Goal: Transaction & Acquisition: Purchase product/service

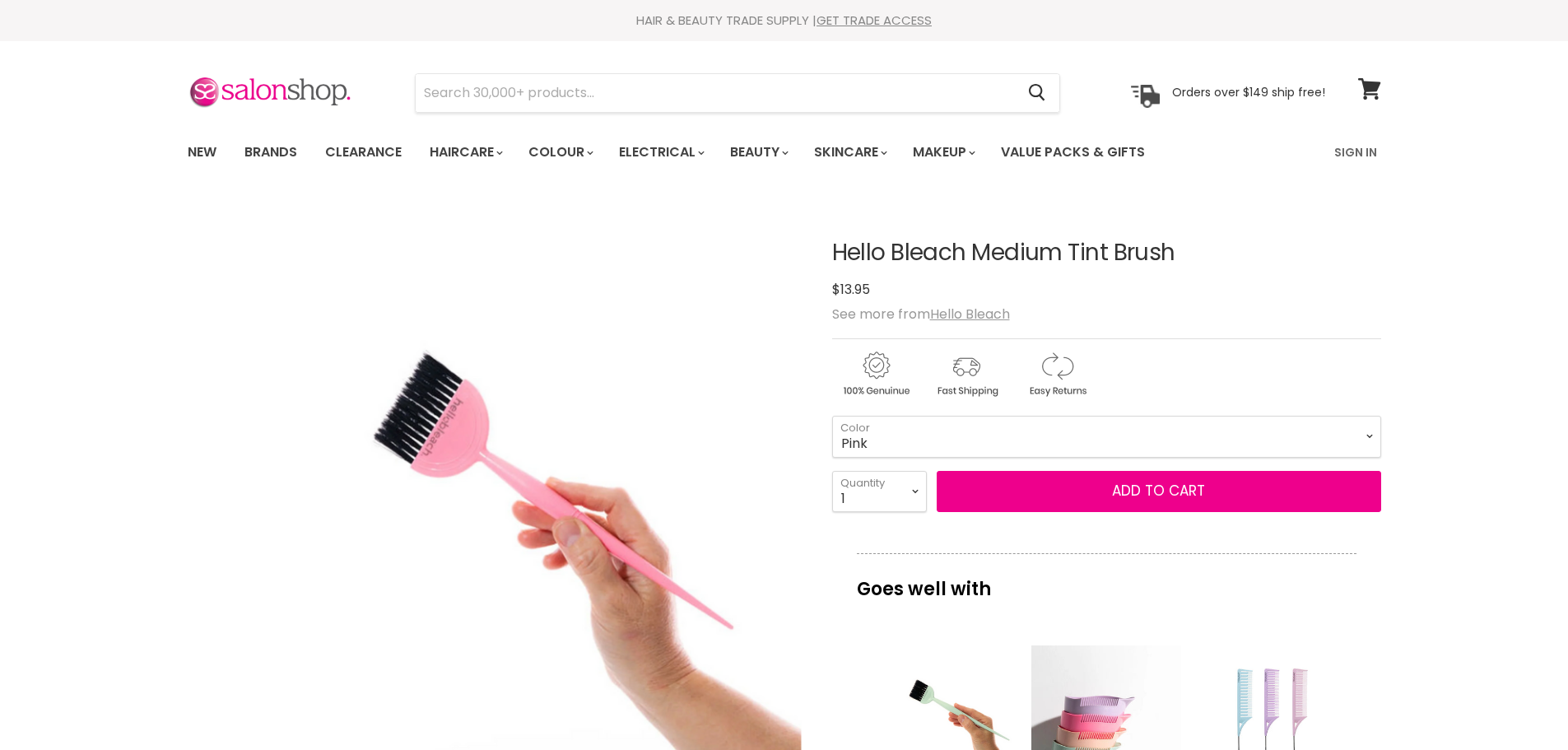
select select "Pink"
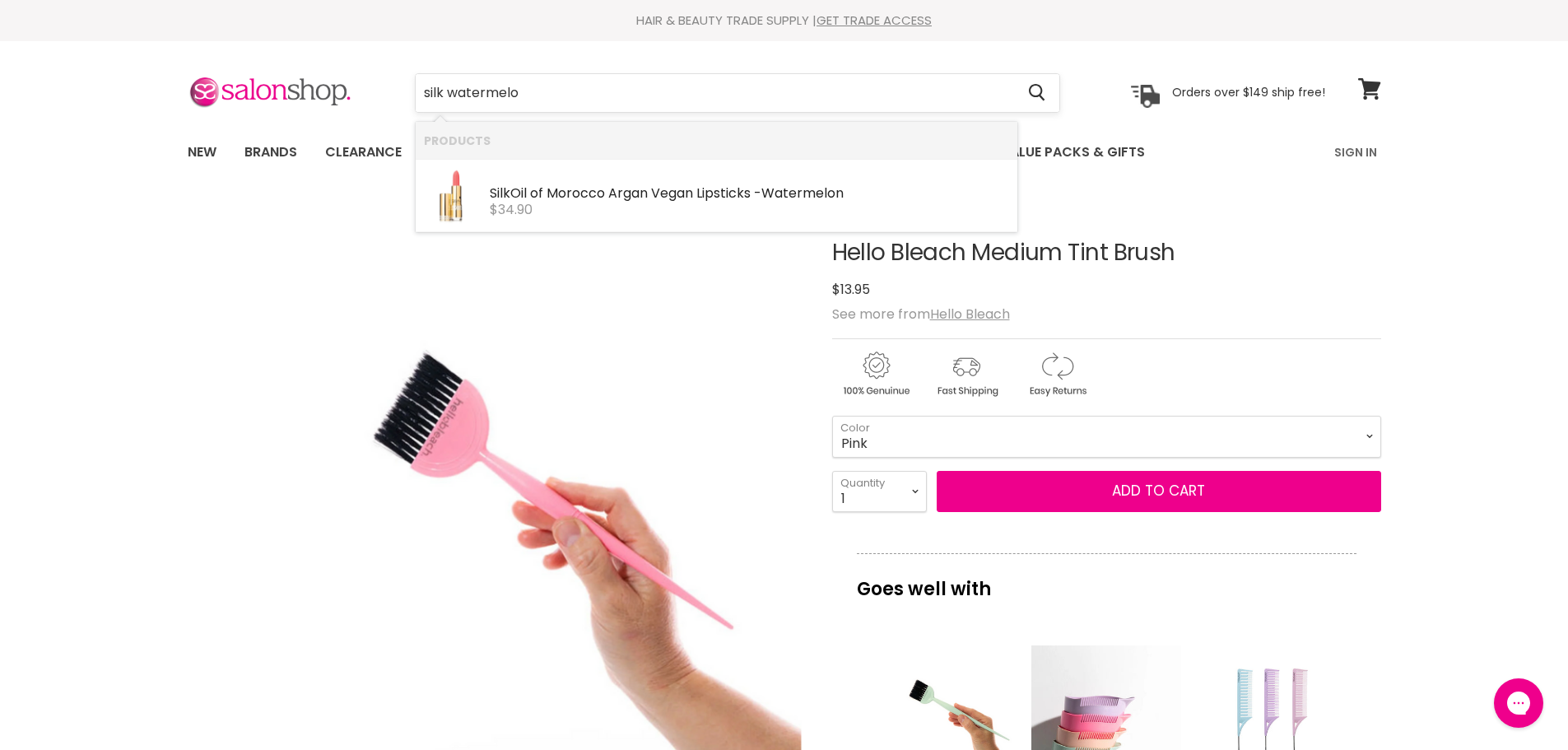
type input "silk watermelon"
click at [633, 186] on div "Silk Oil of Morocco Argan Vegan Lipsticks - Watermelon" at bounding box center [750, 194] width 519 height 17
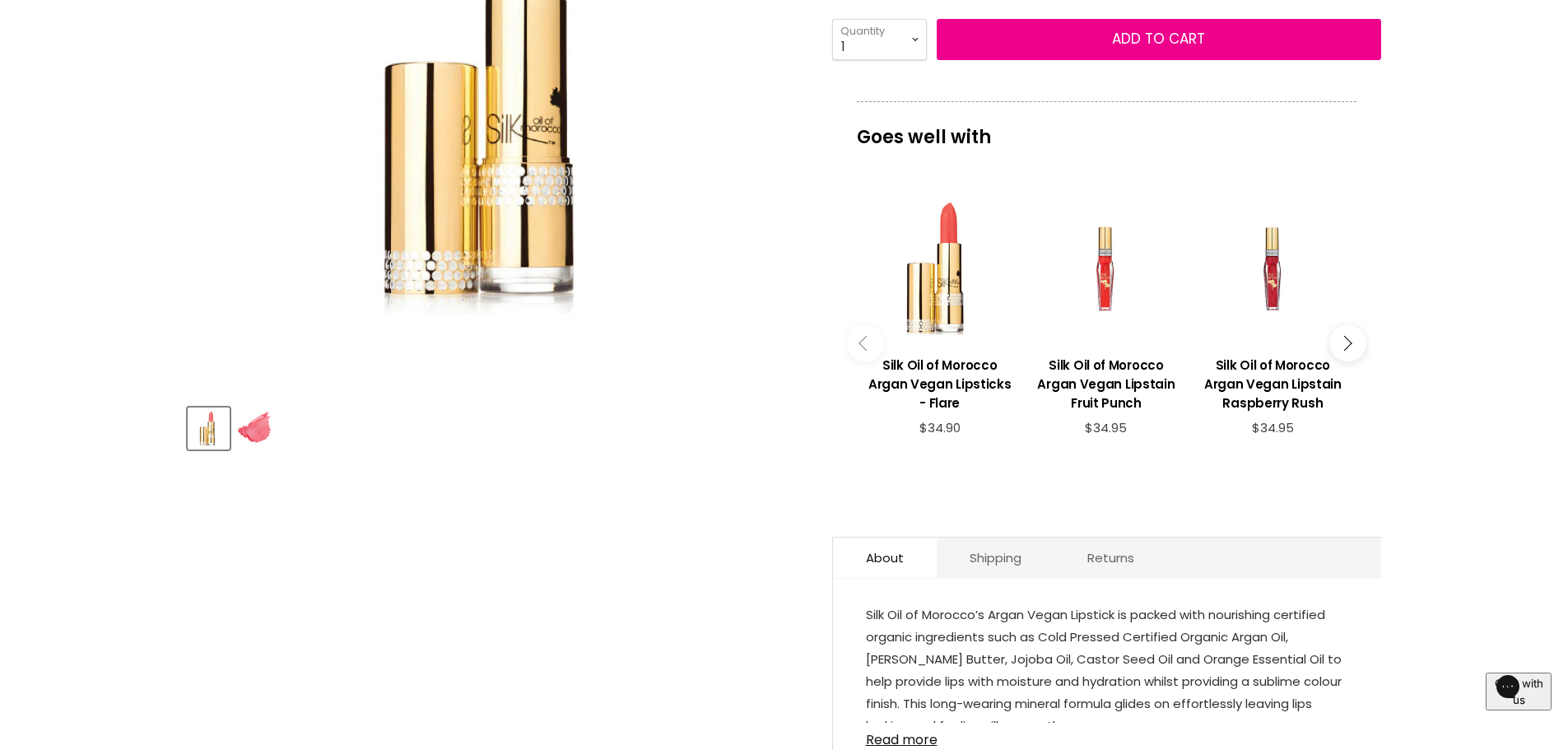
scroll to position [247, 0]
